Goal: Navigation & Orientation: Find specific page/section

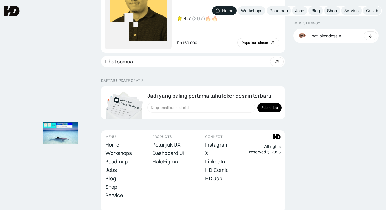
scroll to position [1470, 0]
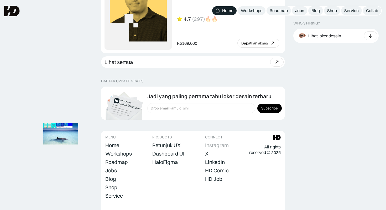
click at [212, 145] on div "Instagram" at bounding box center [217, 145] width 24 height 6
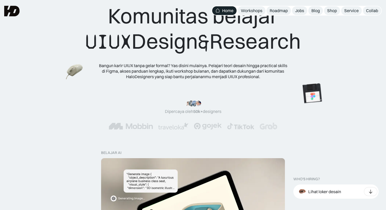
scroll to position [0, 0]
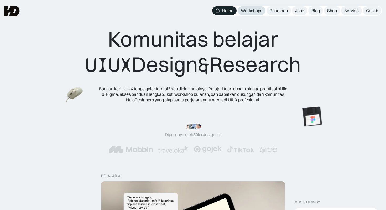
click at [251, 11] on div "Workshops" at bounding box center [252, 11] width 22 height 6
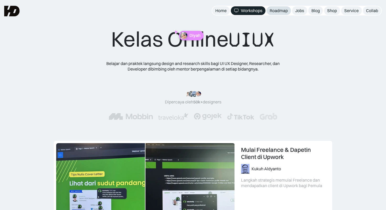
click at [280, 8] on div "Roadmap" at bounding box center [279, 11] width 18 height 6
